Goal: Task Accomplishment & Management: Use online tool/utility

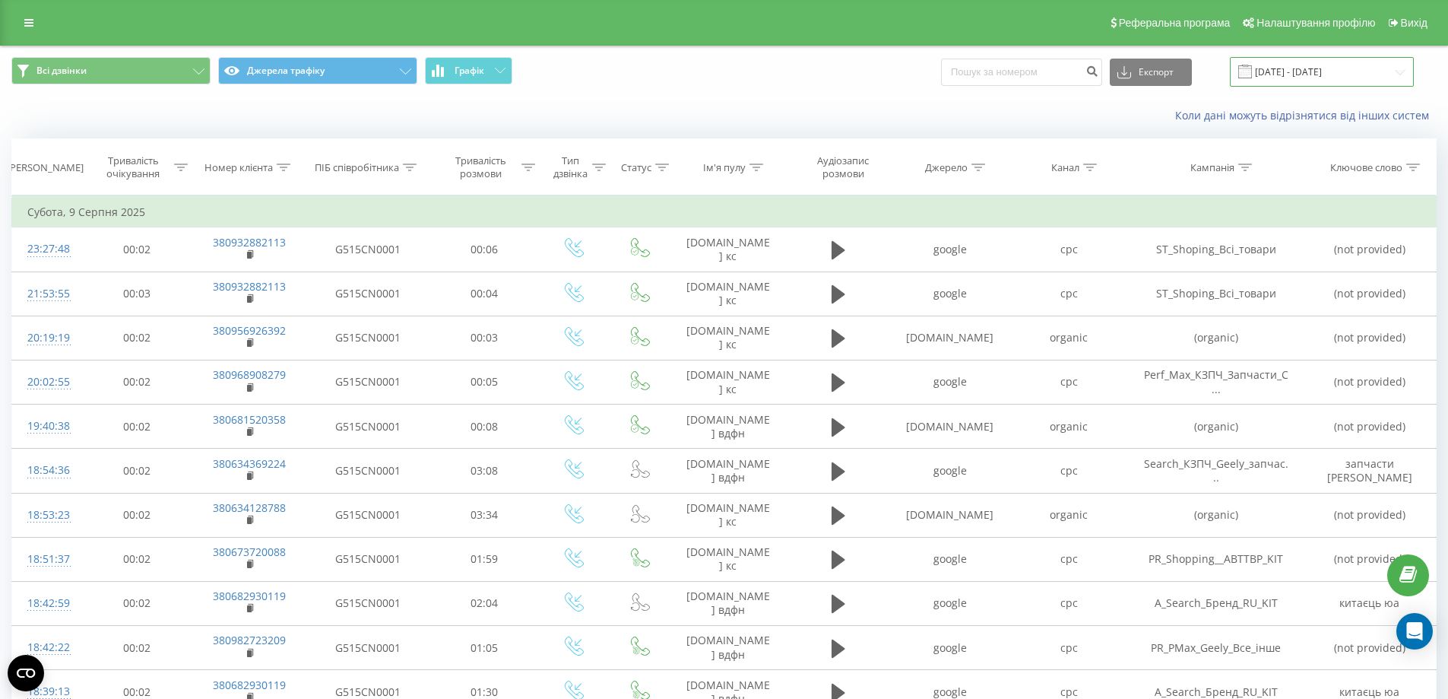
click at [1322, 65] on input "[DATE] - [DATE]" at bounding box center [1322, 72] width 184 height 30
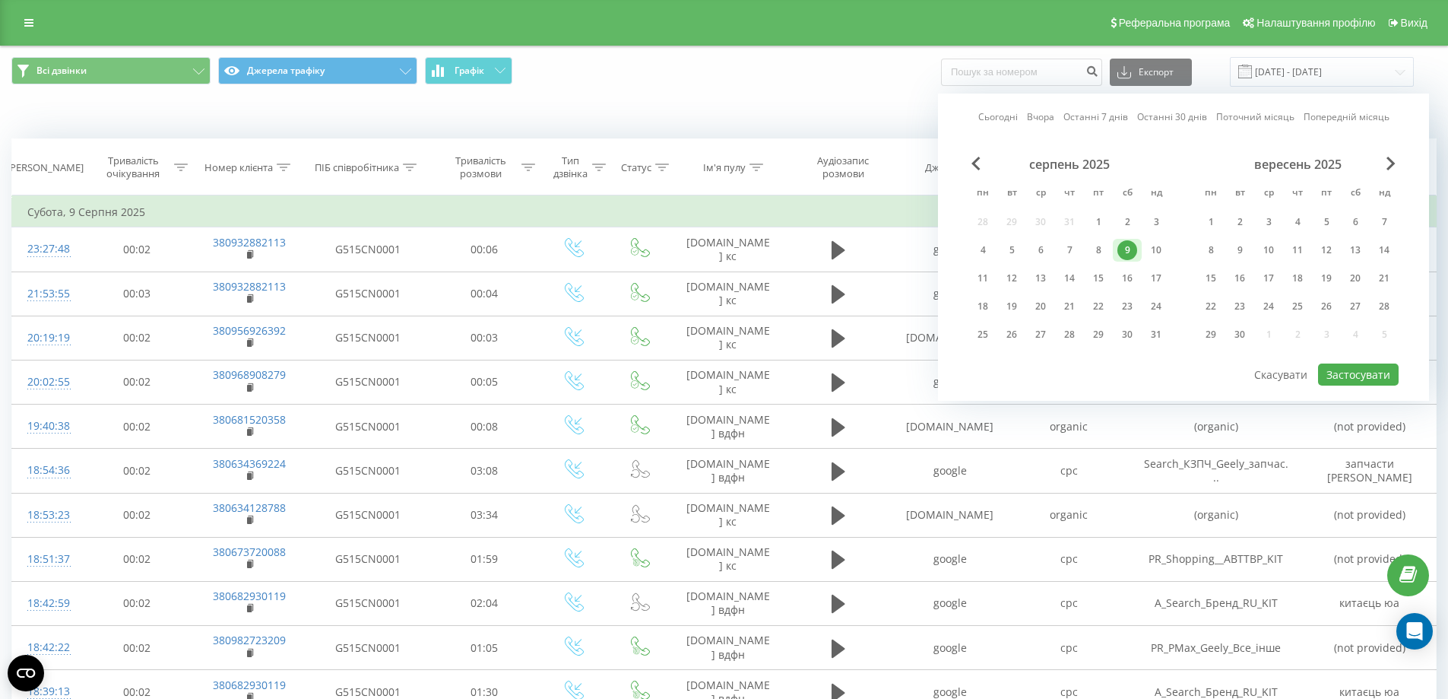
click at [984, 120] on link "Сьогодні" at bounding box center [999, 116] width 40 height 14
click at [1086, 278] on div "15" at bounding box center [1098, 278] width 29 height 23
click at [1011, 306] on div "19" at bounding box center [1012, 307] width 20 height 20
click at [1344, 368] on button "Застосувати" at bounding box center [1358, 374] width 81 height 22
type input "[DATE] - [DATE]"
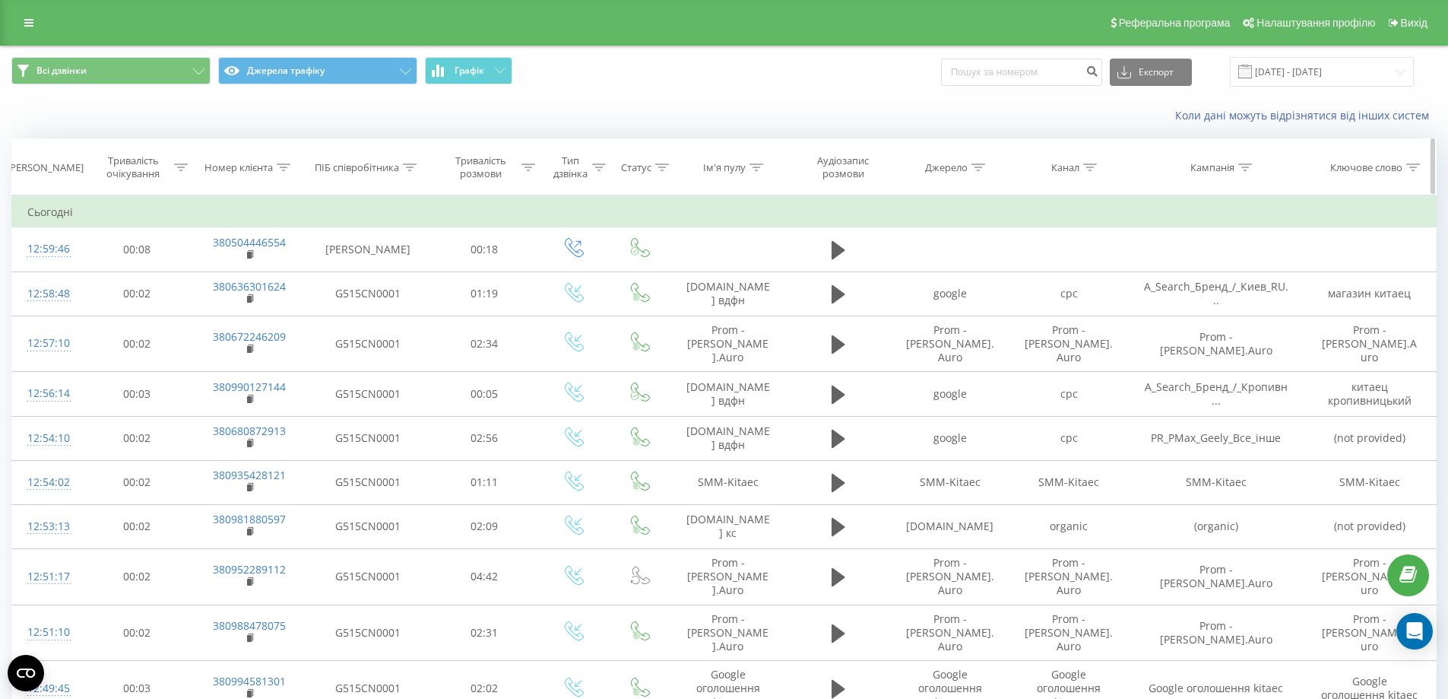
click at [273, 171] on div "Номер клієнта" at bounding box center [239, 167] width 68 height 13
click at [262, 272] on input "text" at bounding box center [249, 276] width 134 height 27
paste input "[PHONE_NUMBER]"
click at [300, 298] on span "OK" at bounding box center [281, 306] width 43 height 24
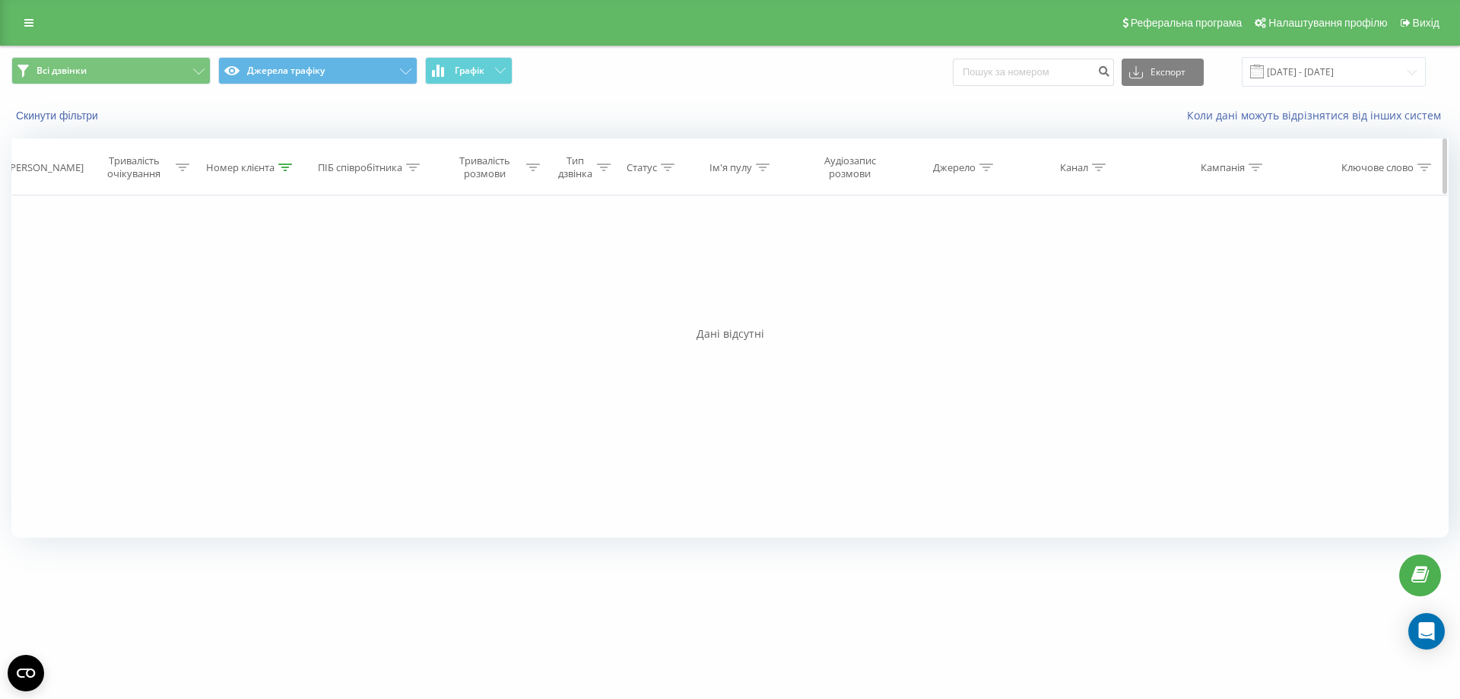
click at [282, 167] on icon at bounding box center [285, 167] width 14 height 8
click at [193, 278] on input "[PHONE_NUMBER]" at bounding box center [252, 276] width 134 height 27
type input "380673939688"
click button "OK" at bounding box center [283, 306] width 65 height 19
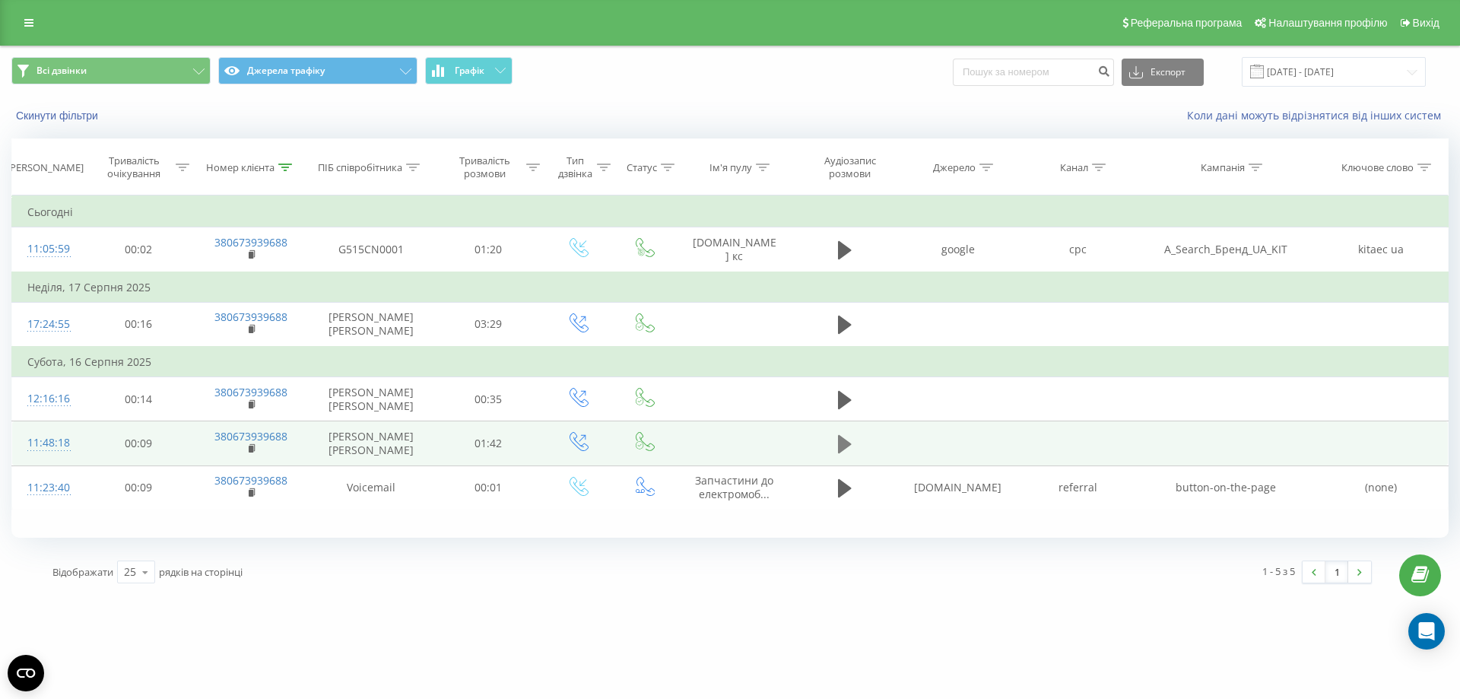
click at [839, 440] on icon at bounding box center [845, 444] width 14 height 18
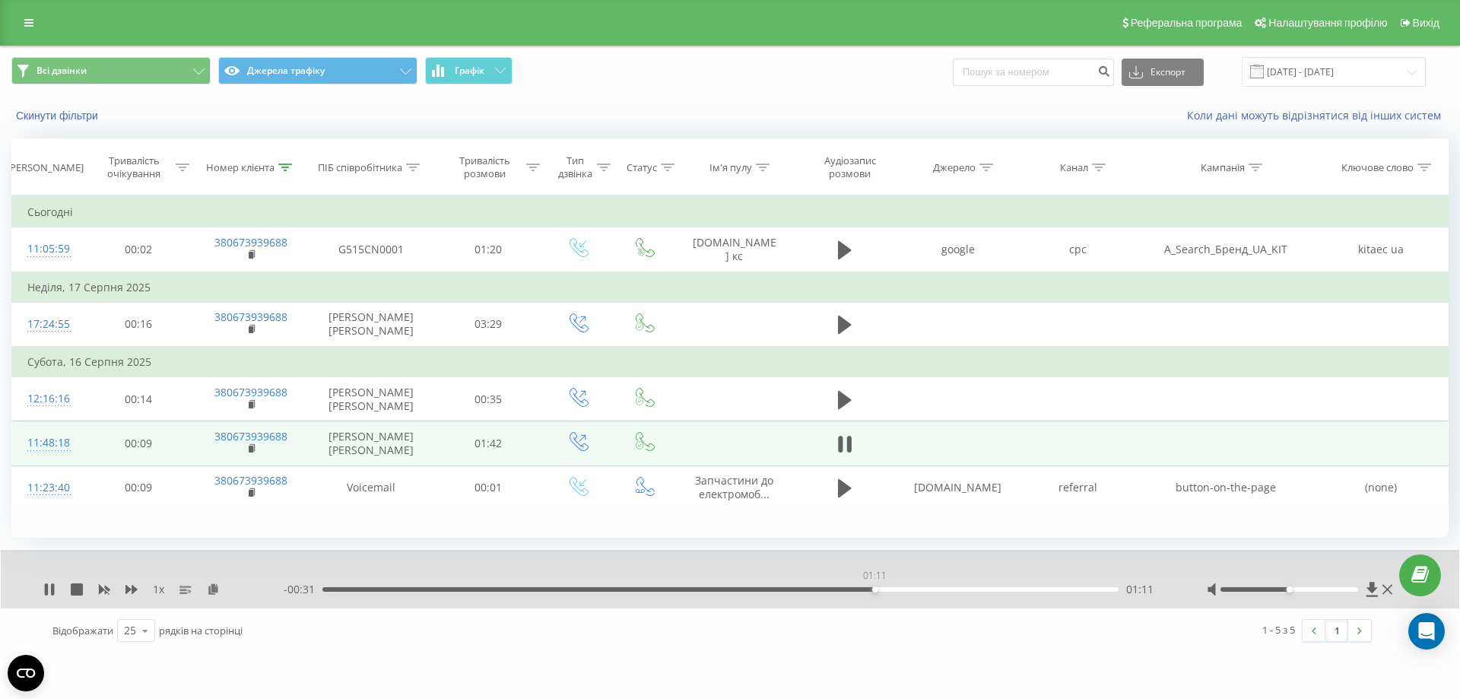
click at [874, 591] on div "01:11" at bounding box center [720, 589] width 796 height 5
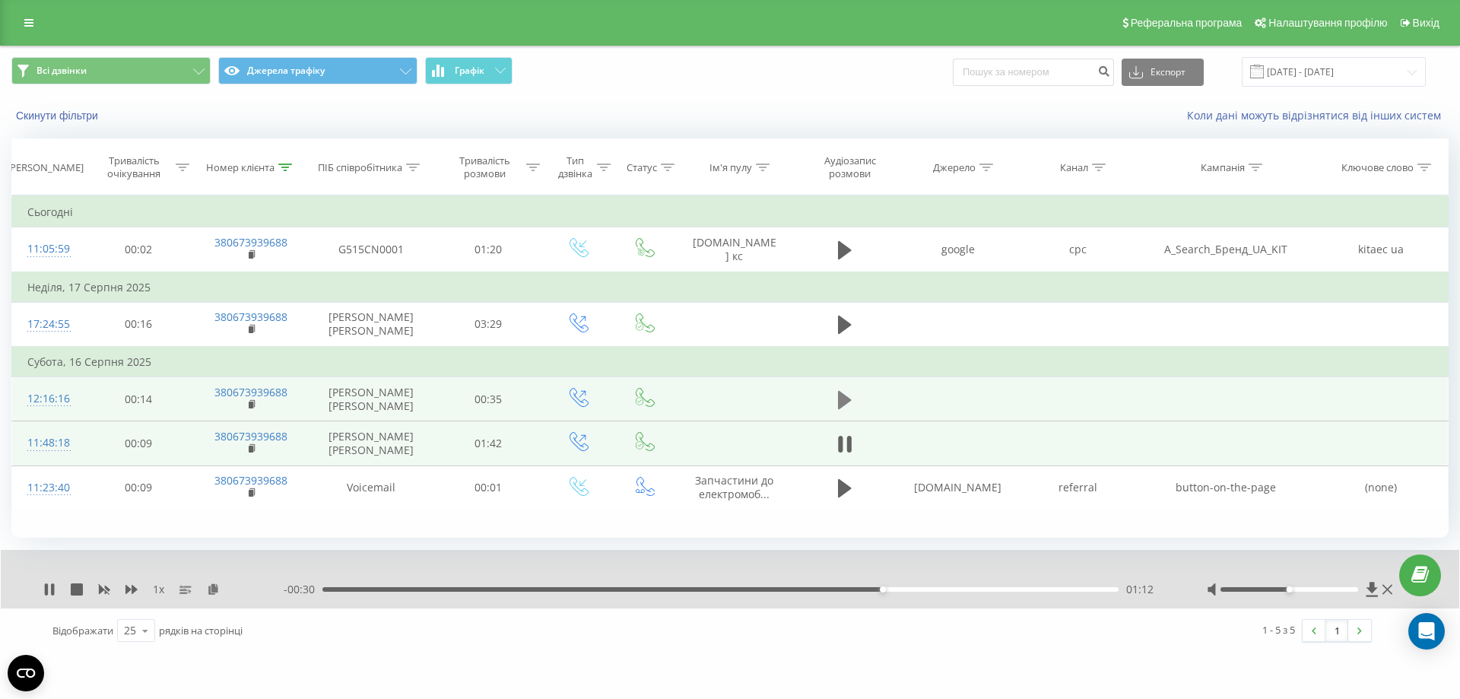
click at [840, 398] on icon at bounding box center [845, 399] width 14 height 18
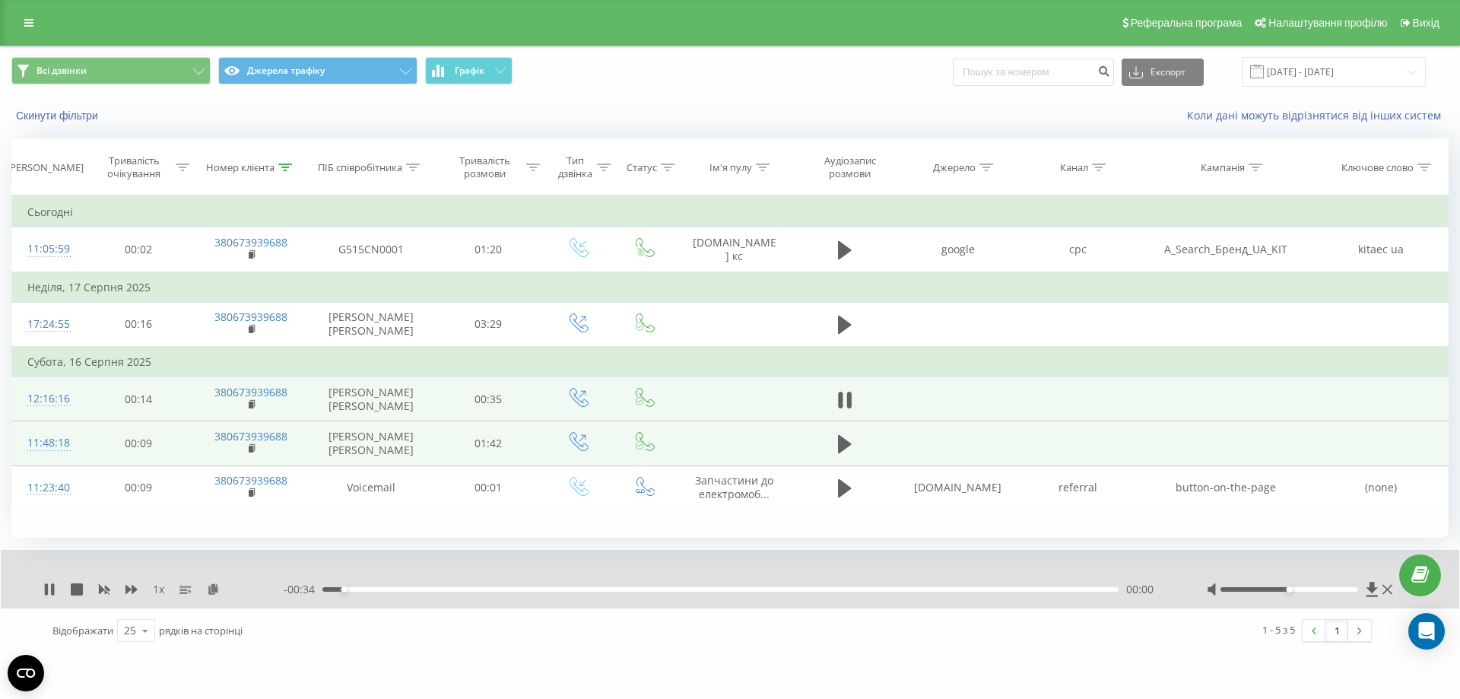
click at [367, 589] on div "00:00" at bounding box center [720, 589] width 796 height 5
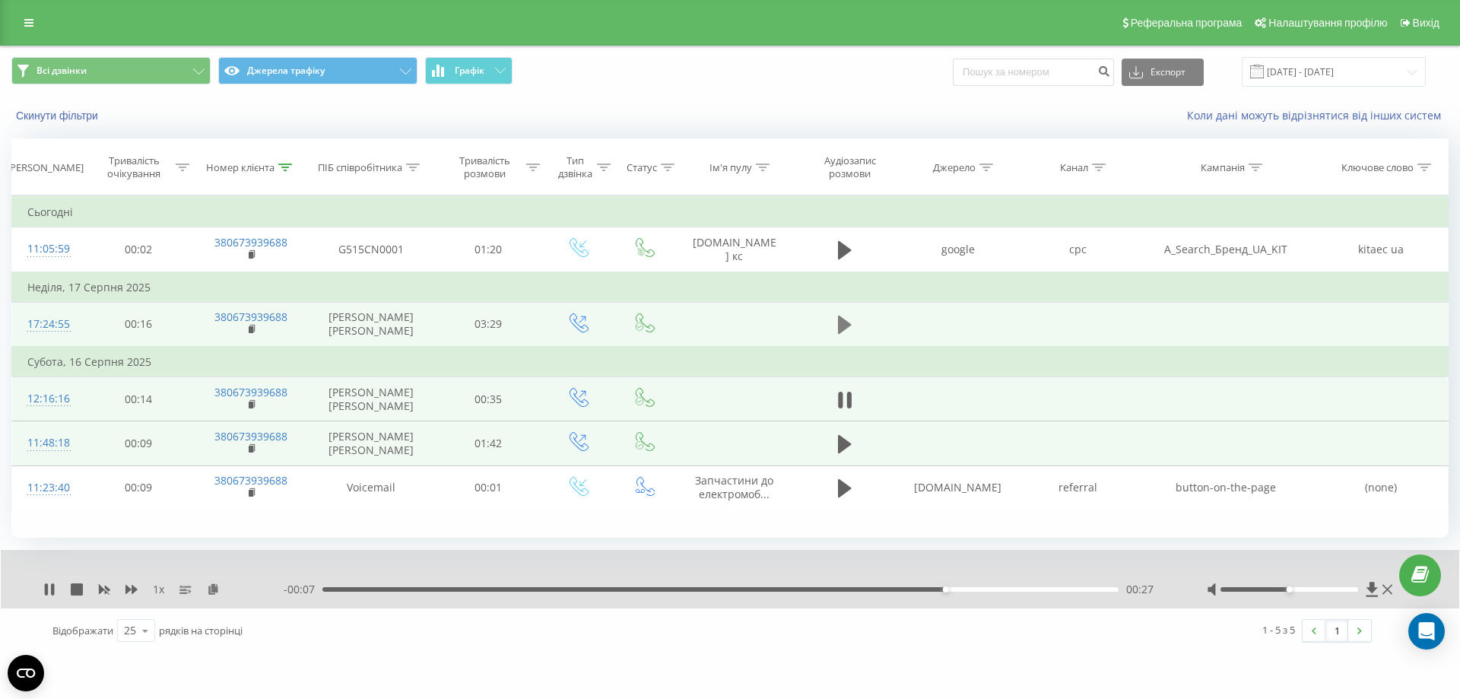
click at [839, 322] on icon at bounding box center [845, 325] width 14 height 18
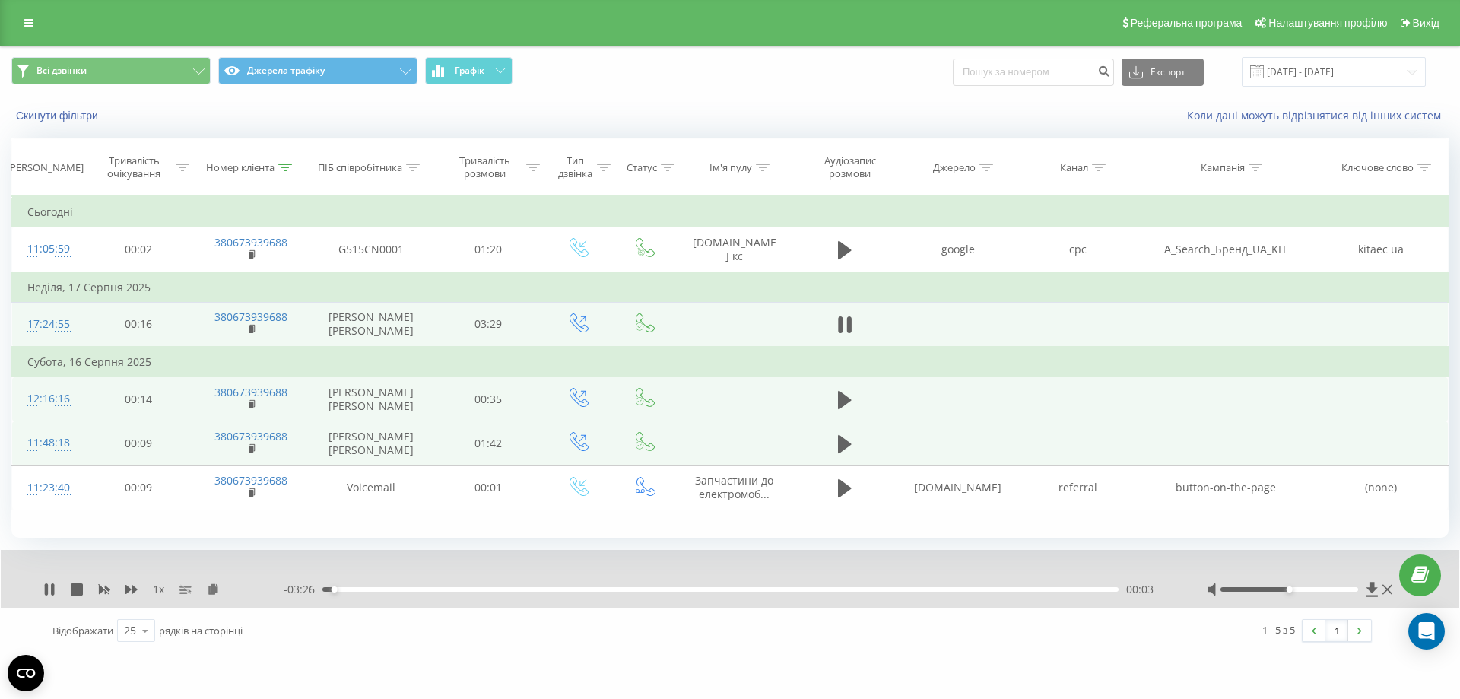
click at [375, 591] on div "00:03" at bounding box center [720, 589] width 796 height 5
click at [347, 589] on div "00:06" at bounding box center [720, 589] width 796 height 5
click at [44, 589] on icon at bounding box center [49, 589] width 12 height 12
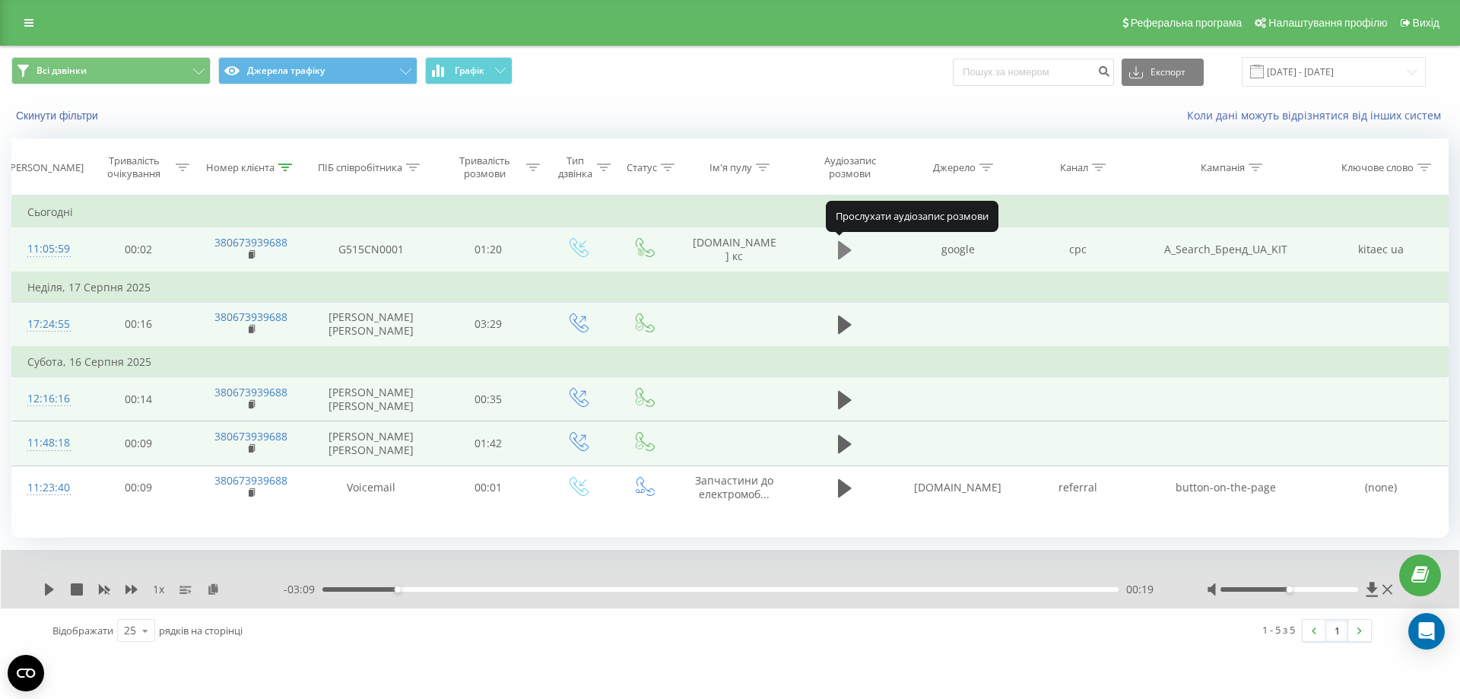
click at [842, 249] on icon at bounding box center [845, 250] width 14 height 18
click at [416, 589] on div "00:00" at bounding box center [720, 589] width 796 height 5
drag, startPoint x: 486, startPoint y: 589, endPoint x: 502, endPoint y: 590, distance: 16.0
click at [487, 589] on div "00:16" at bounding box center [720, 589] width 796 height 5
click at [551, 590] on div "00:16" at bounding box center [720, 589] width 796 height 5
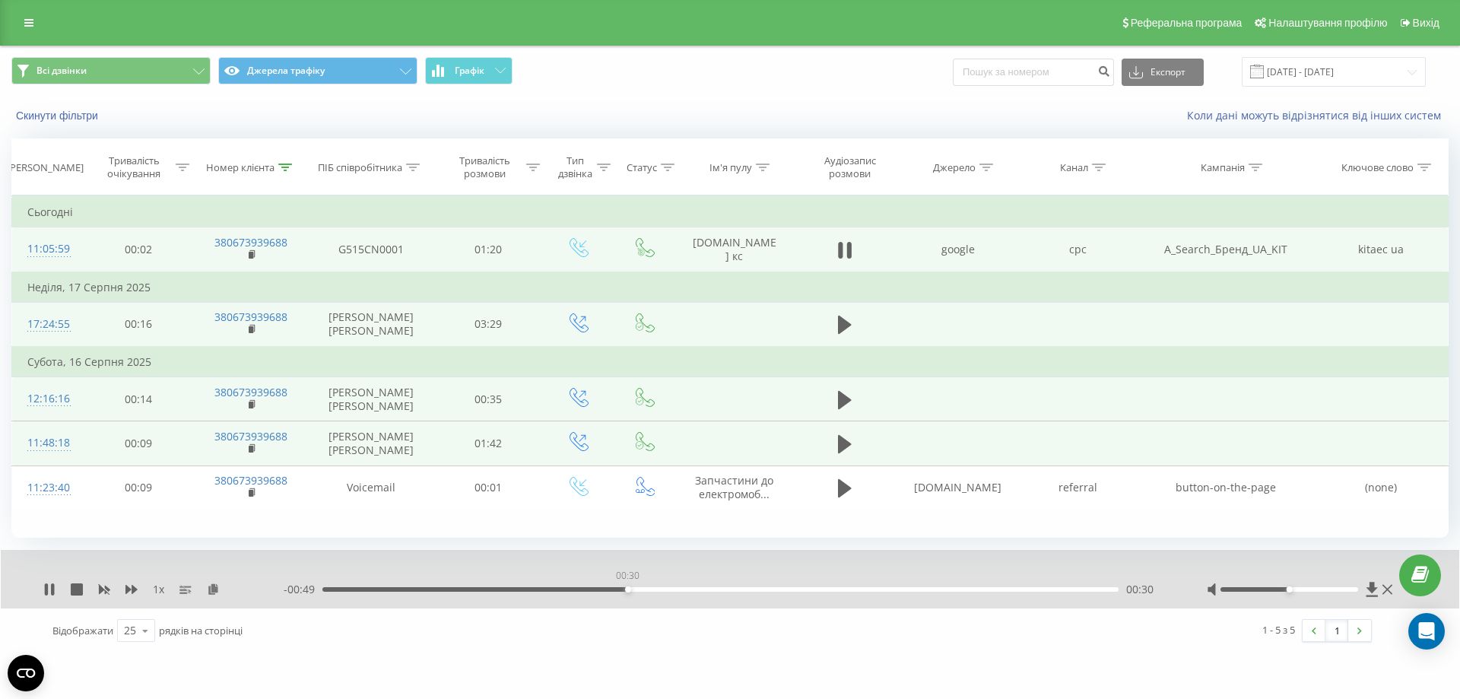
click at [627, 589] on div "00:30" at bounding box center [720, 589] width 796 height 5
click at [690, 588] on div "00:36" at bounding box center [720, 589] width 796 height 5
click at [725, 589] on div "00:40" at bounding box center [720, 589] width 796 height 5
click at [773, 586] on div "- 00:37 00:41 00:41" at bounding box center [726, 589] width 885 height 15
click at [780, 588] on div "00:45" at bounding box center [720, 589] width 796 height 5
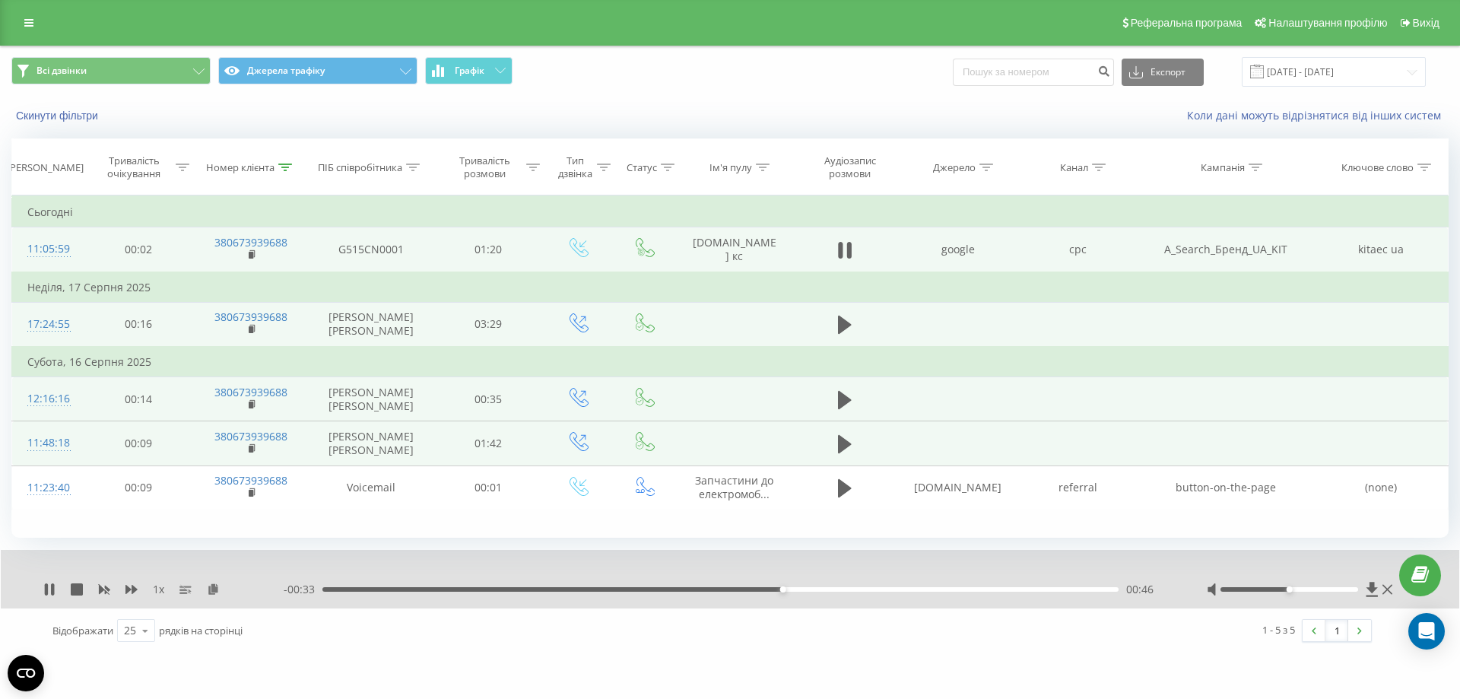
click at [835, 590] on div "00:46" at bounding box center [720, 589] width 796 height 5
click at [43, 588] on div "1 x - 00:19 01:00 01:00" at bounding box center [730, 579] width 1458 height 59
click at [51, 586] on icon at bounding box center [49, 589] width 12 height 12
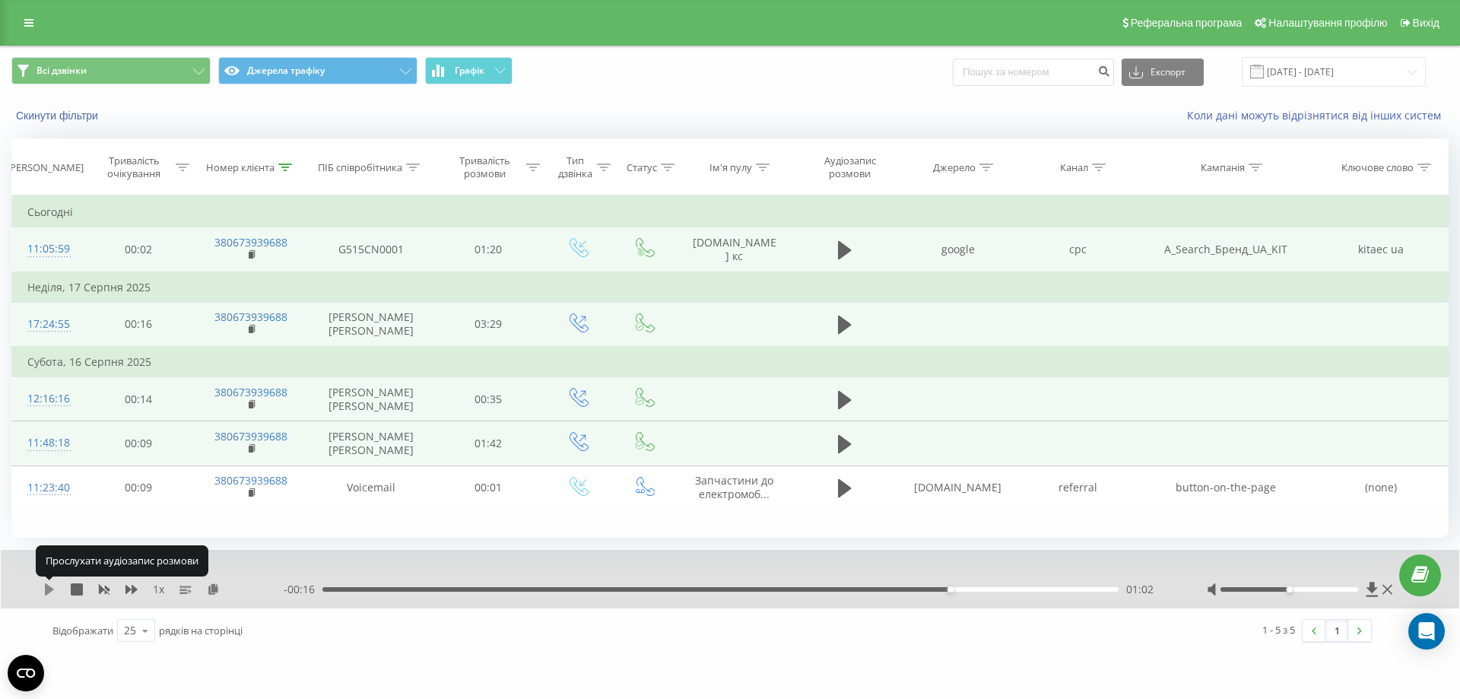
drag, startPoint x: 51, startPoint y: 586, endPoint x: 51, endPoint y: 595, distance: 9.1
click at [51, 595] on icon at bounding box center [49, 589] width 12 height 12
click at [50, 589] on icon at bounding box center [49, 589] width 12 height 12
